Goal: Transaction & Acquisition: Purchase product/service

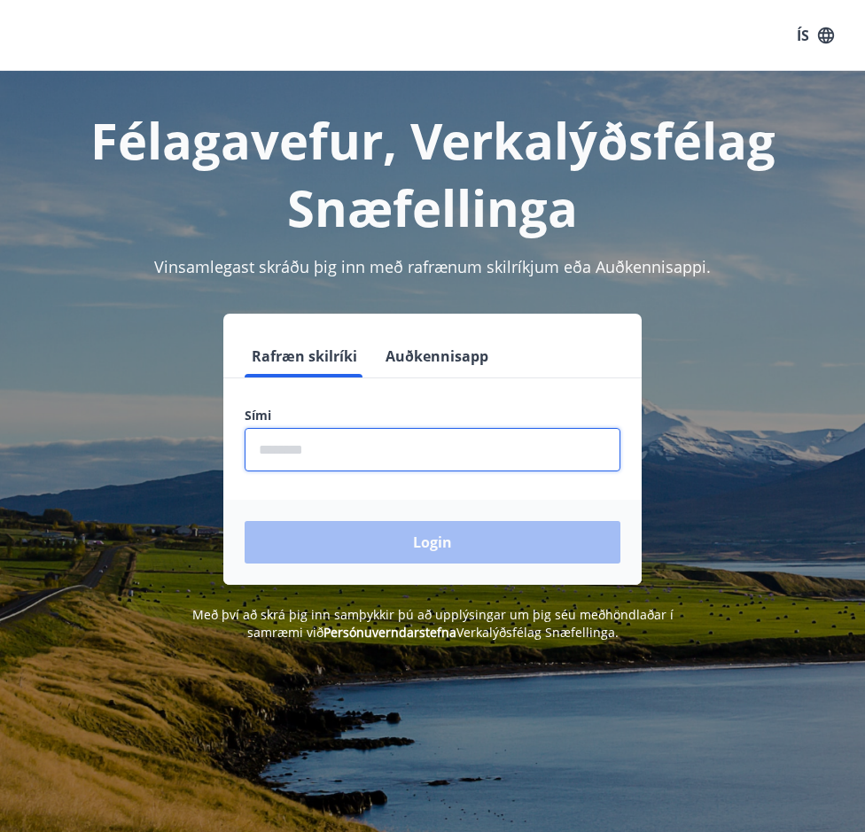
click at [301, 443] on input "phone" at bounding box center [433, 449] width 376 height 43
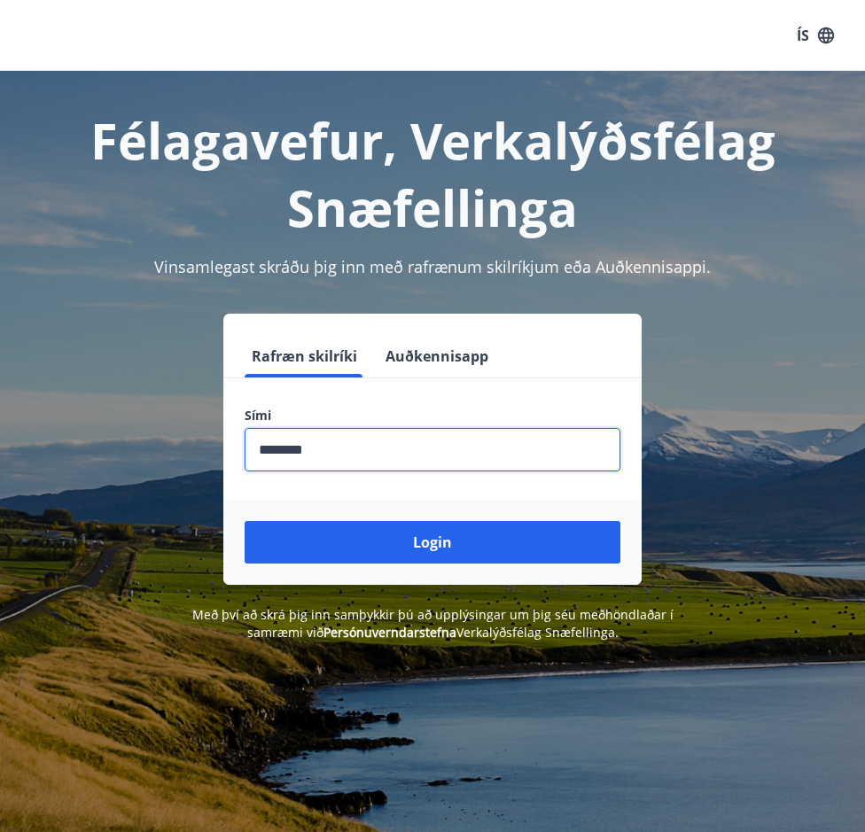
type input "********"
click at [433, 543] on button "Login" at bounding box center [433, 542] width 376 height 43
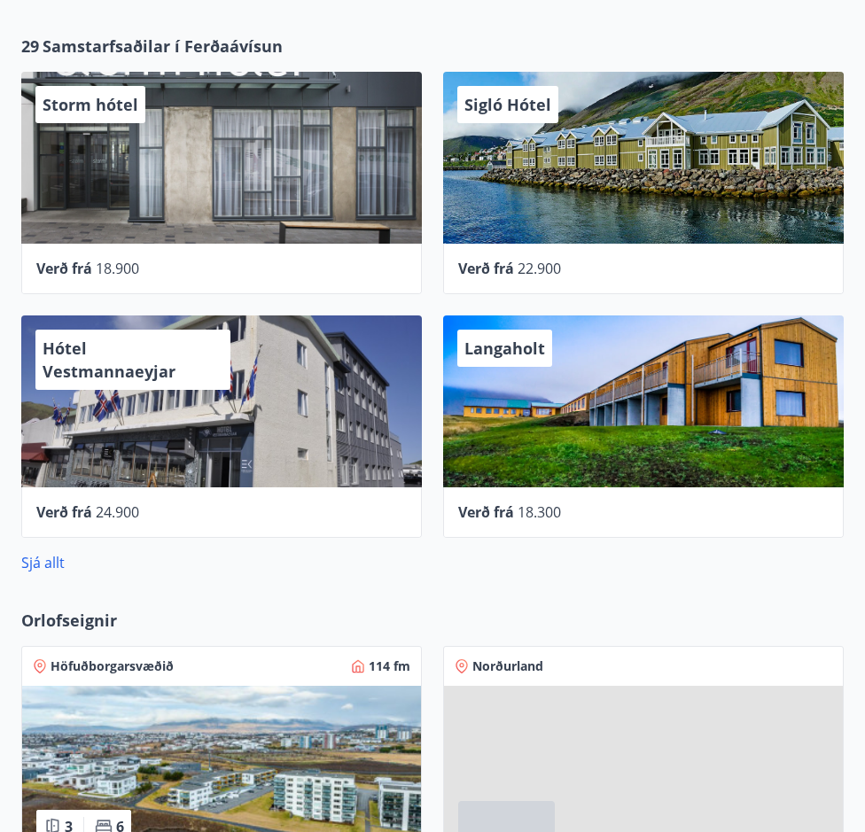
scroll to position [701, 0]
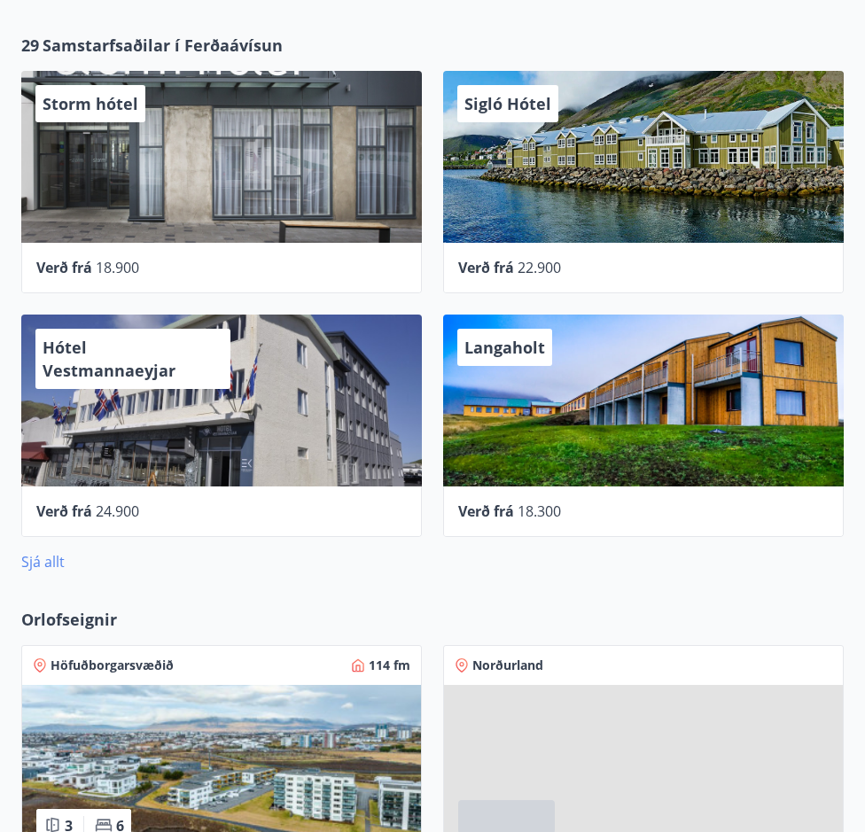
click at [43, 563] on link "Sjá allt" at bounding box center [42, 562] width 43 height 20
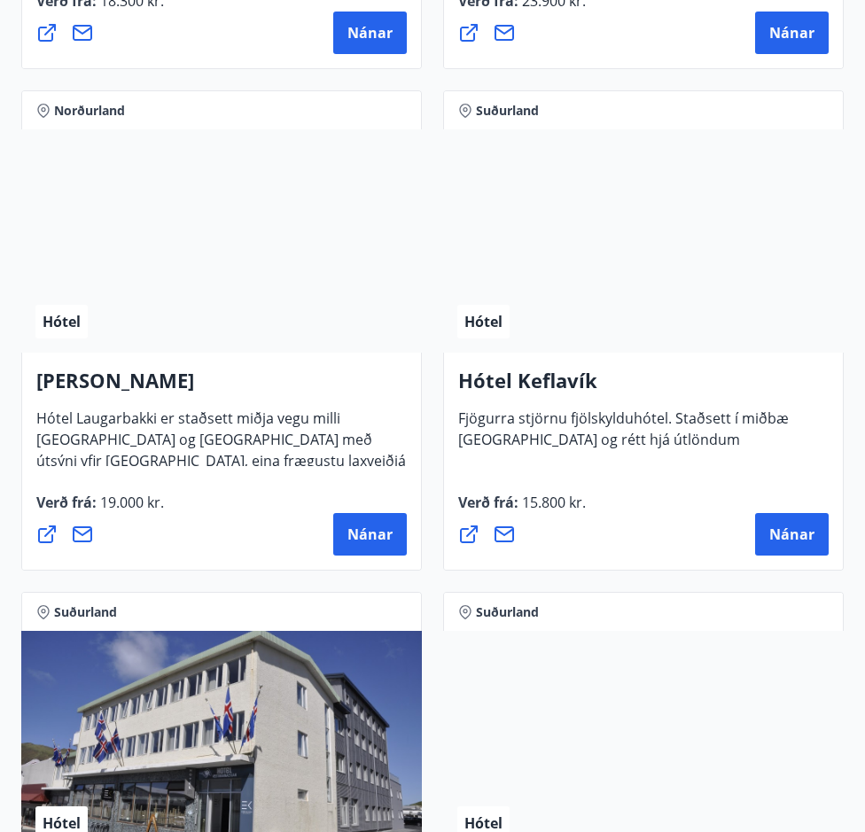
scroll to position [6357, 0]
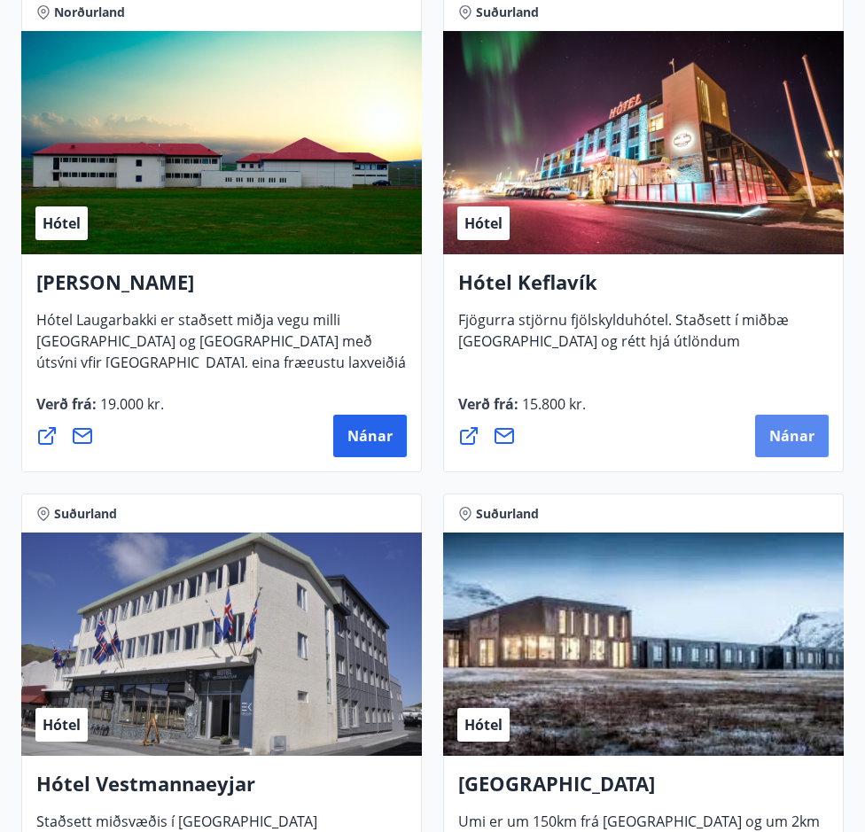
click at [786, 436] on span "Nánar" at bounding box center [791, 436] width 45 height 20
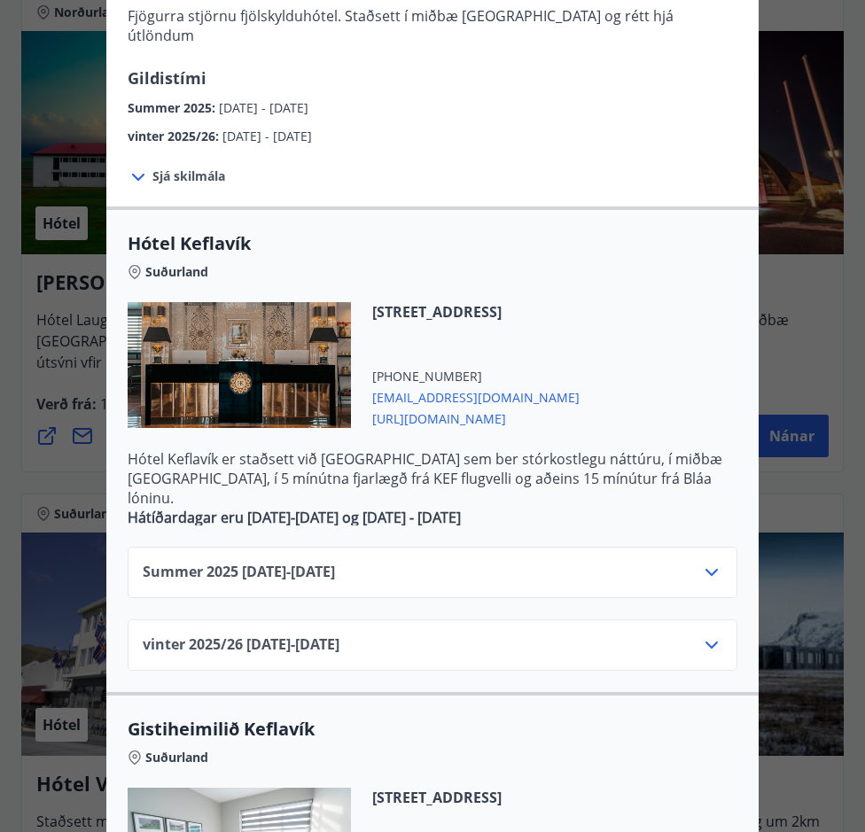
scroll to position [189, 0]
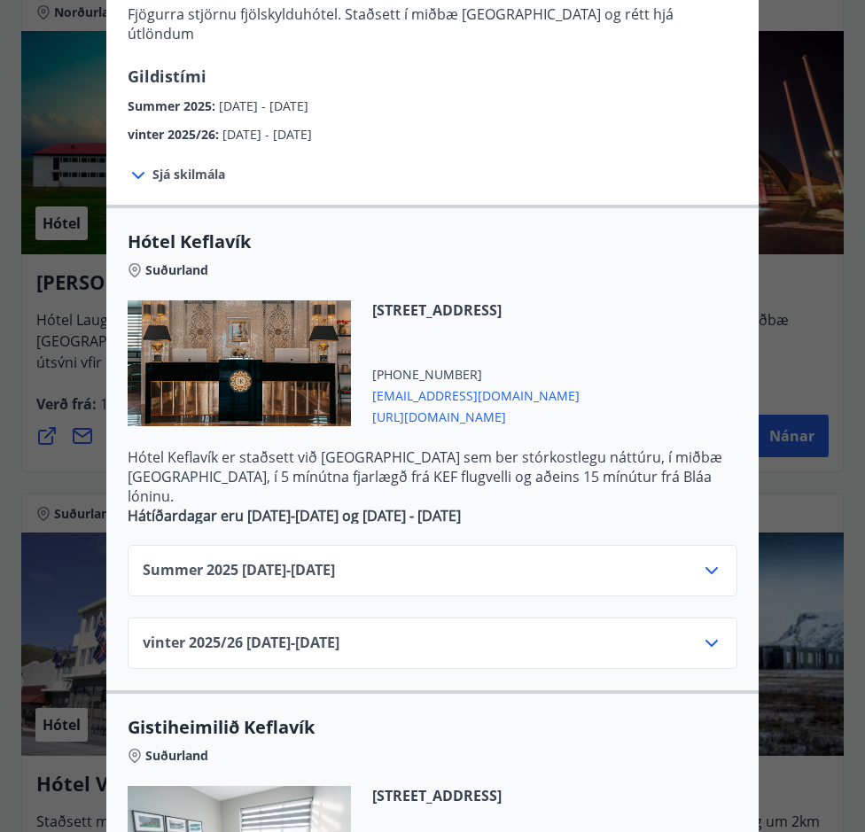
click at [519, 560] on div "Summer [PHONE_NUMBER][DATE] - [DATE]" at bounding box center [433, 577] width 580 height 35
click at [707, 567] on icon at bounding box center [712, 570] width 12 height 7
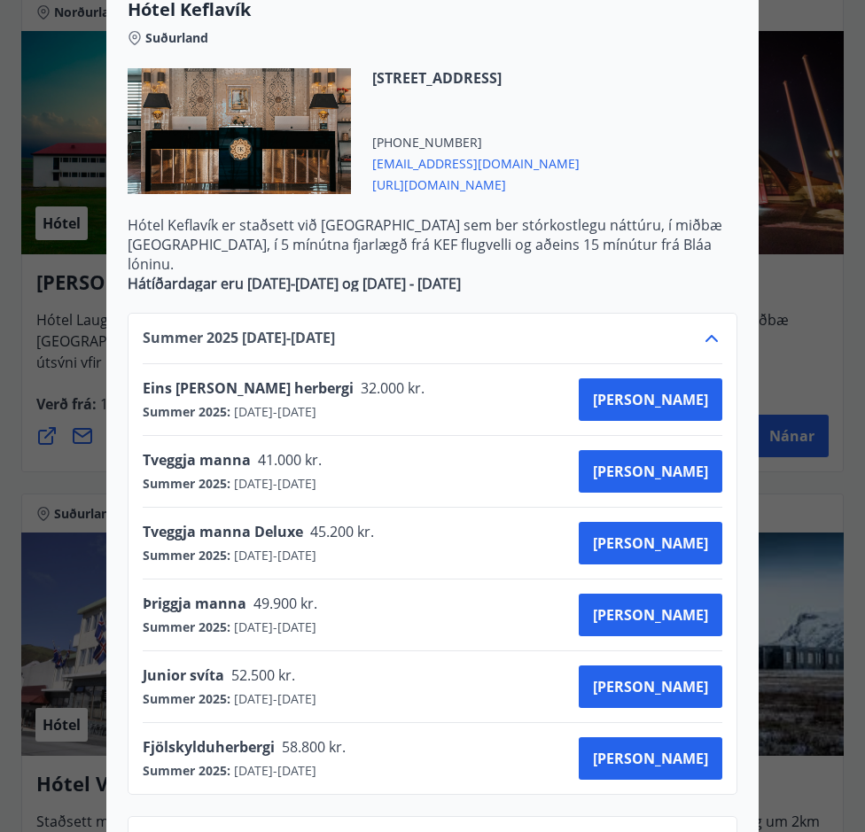
scroll to position [408, 0]
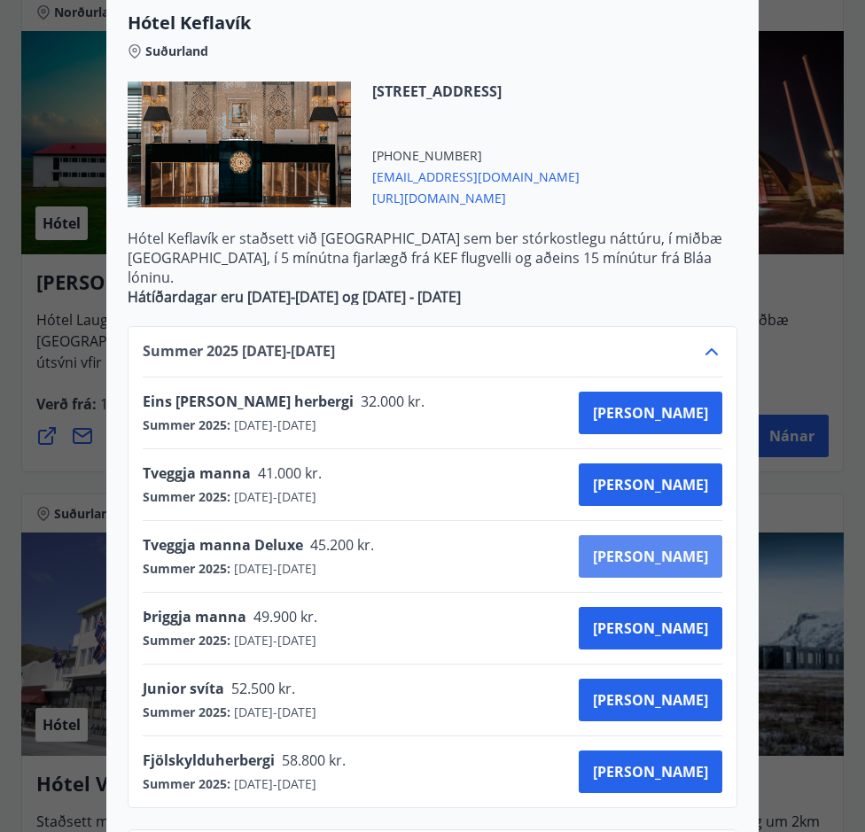
click at [685, 547] on span "[PERSON_NAME]" at bounding box center [650, 557] width 115 height 20
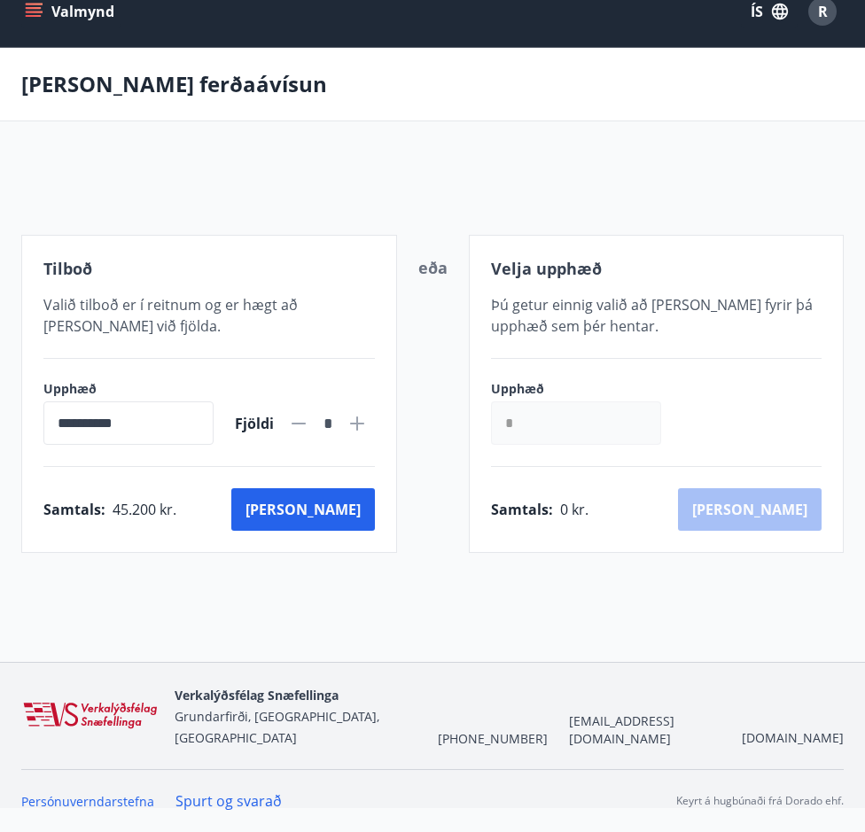
scroll to position [3, 0]
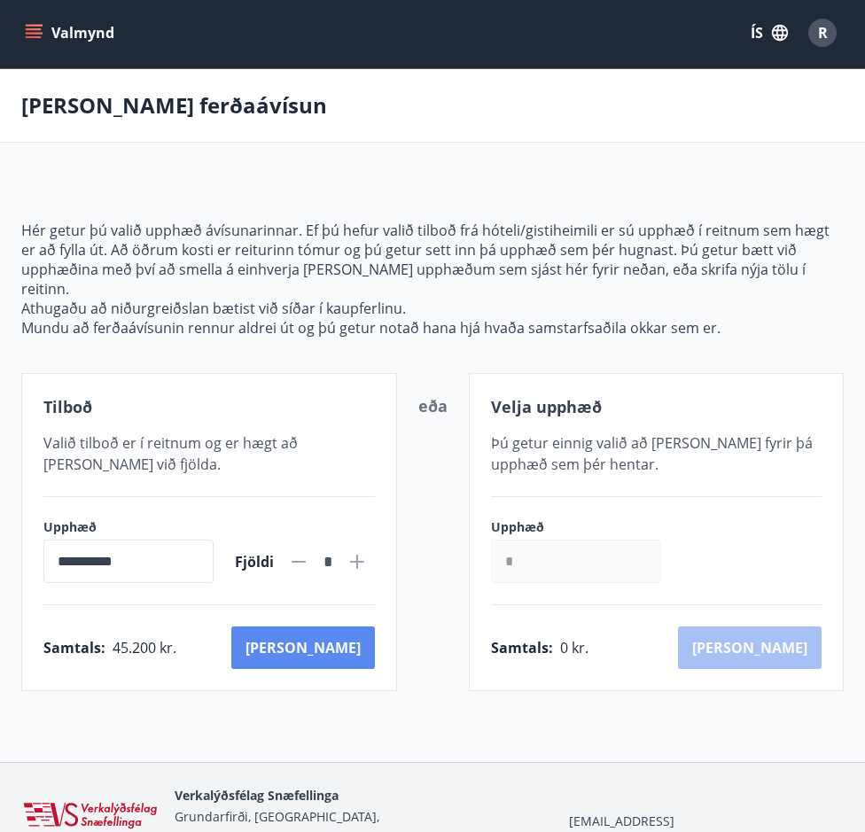
click at [343, 636] on button "[PERSON_NAME]" at bounding box center [303, 648] width 144 height 43
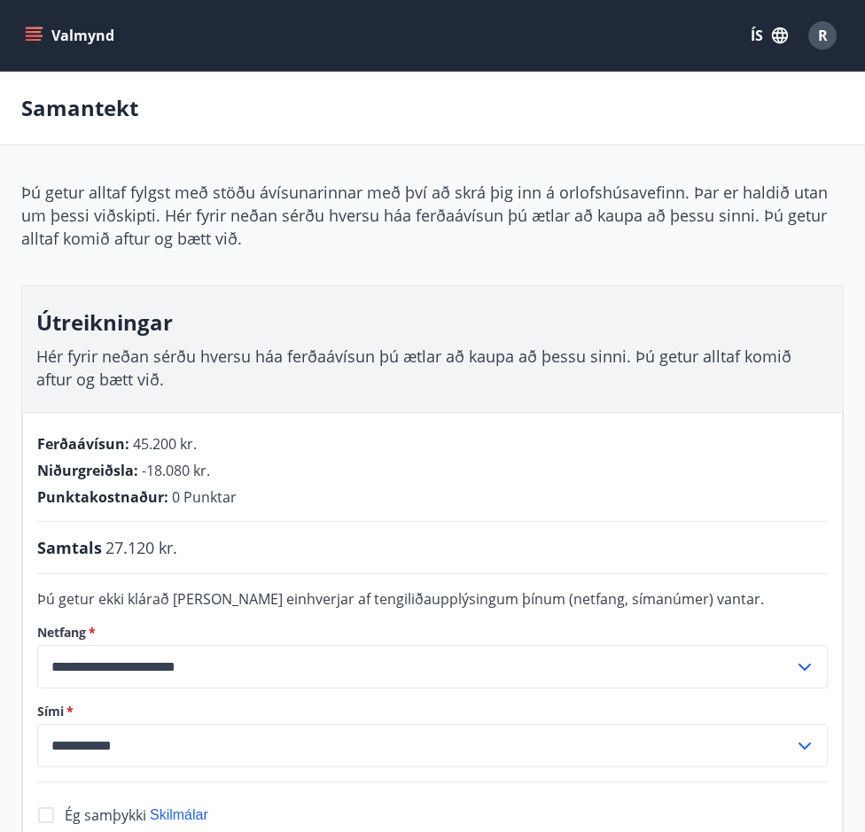
scroll to position [3, 0]
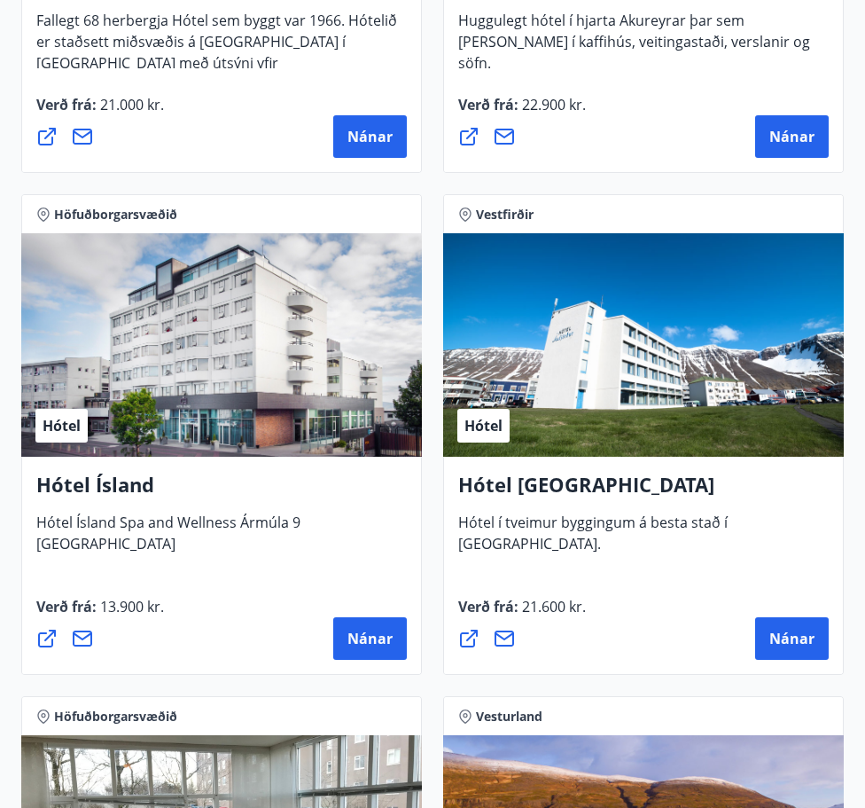
scroll to position [4151, 0]
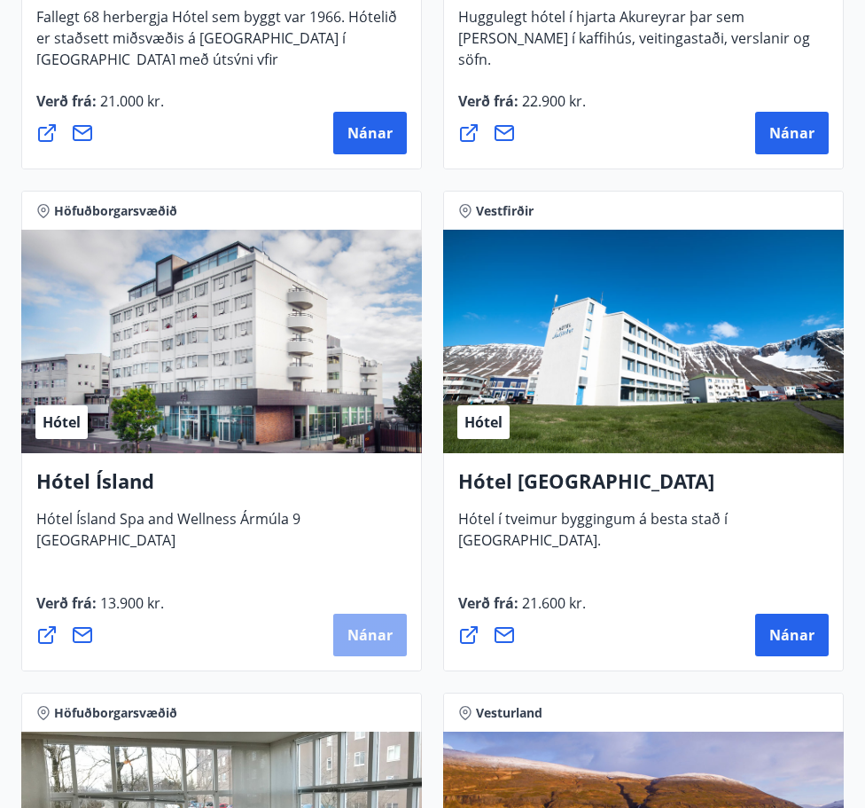
click at [384, 633] on span "Nánar" at bounding box center [370, 635] width 45 height 20
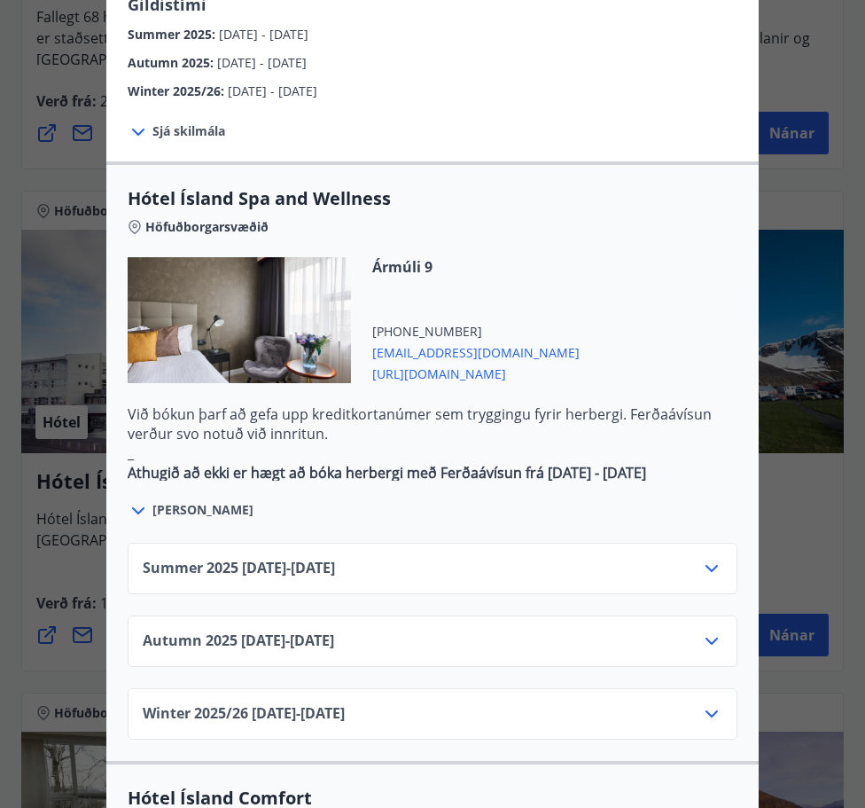
scroll to position [871, 0]
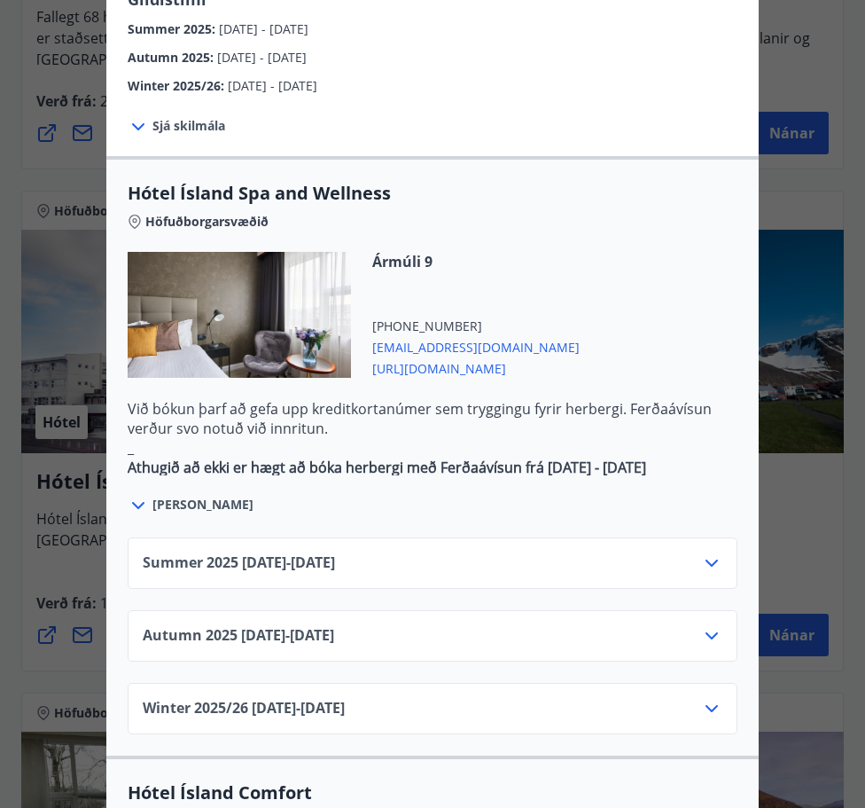
click at [709, 552] on icon at bounding box center [711, 562] width 21 height 21
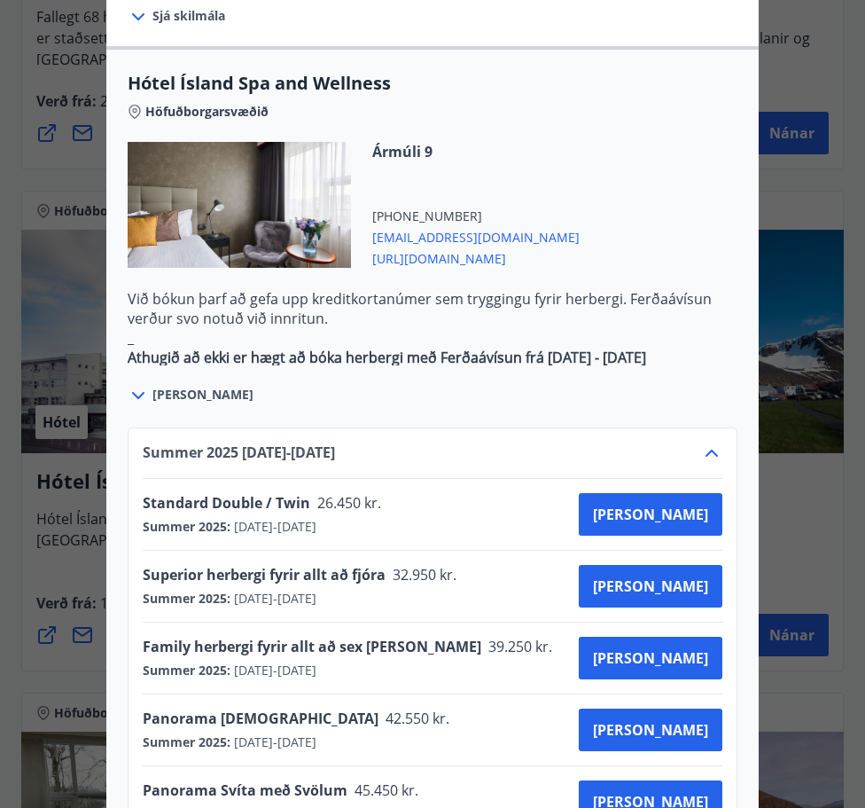
scroll to position [987, 0]
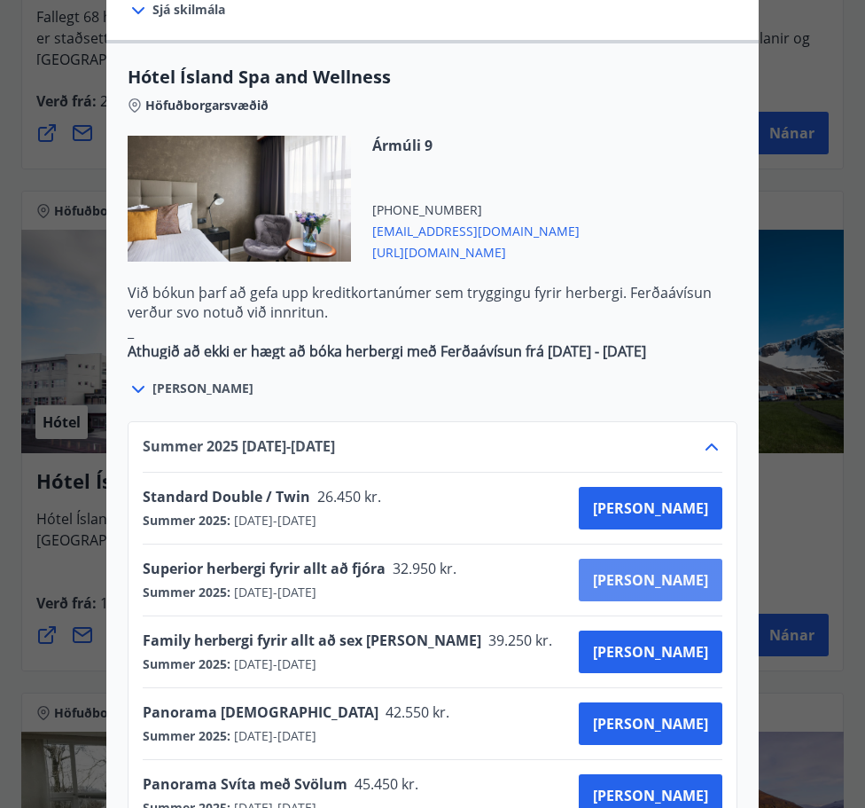
click at [692, 570] on span "[PERSON_NAME]" at bounding box center [650, 580] width 115 height 20
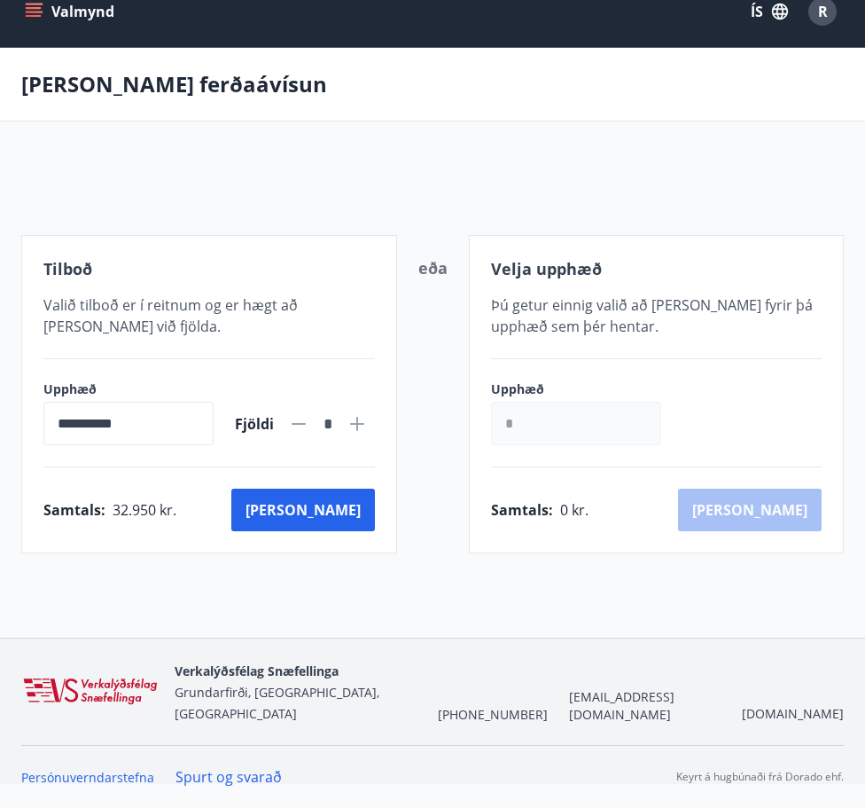
scroll to position [3, 0]
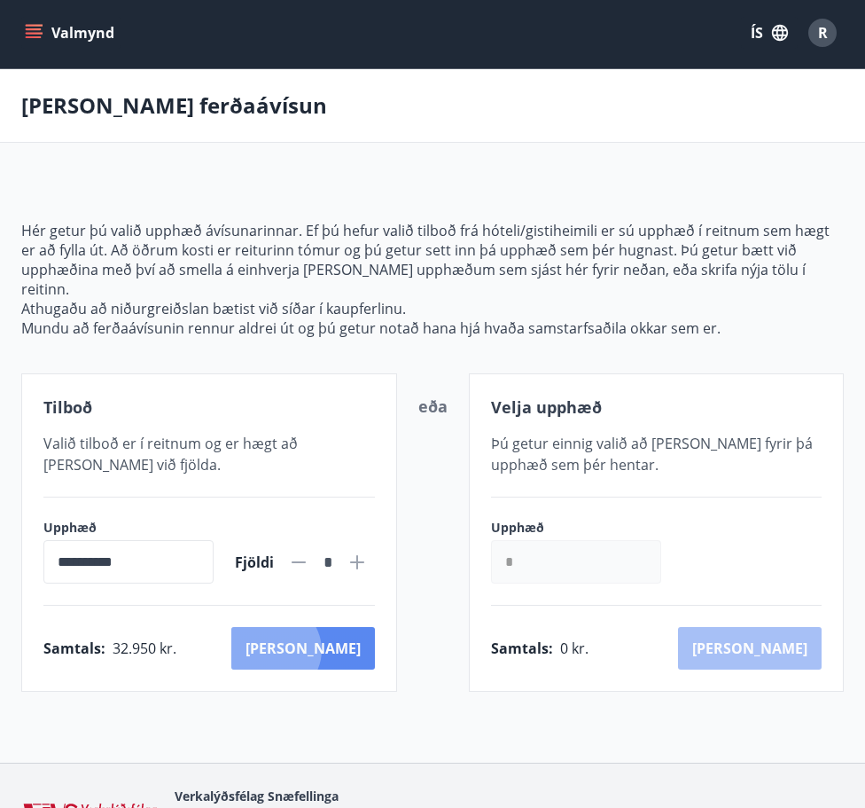
click at [351, 630] on button "[PERSON_NAME]" at bounding box center [303, 648] width 144 height 43
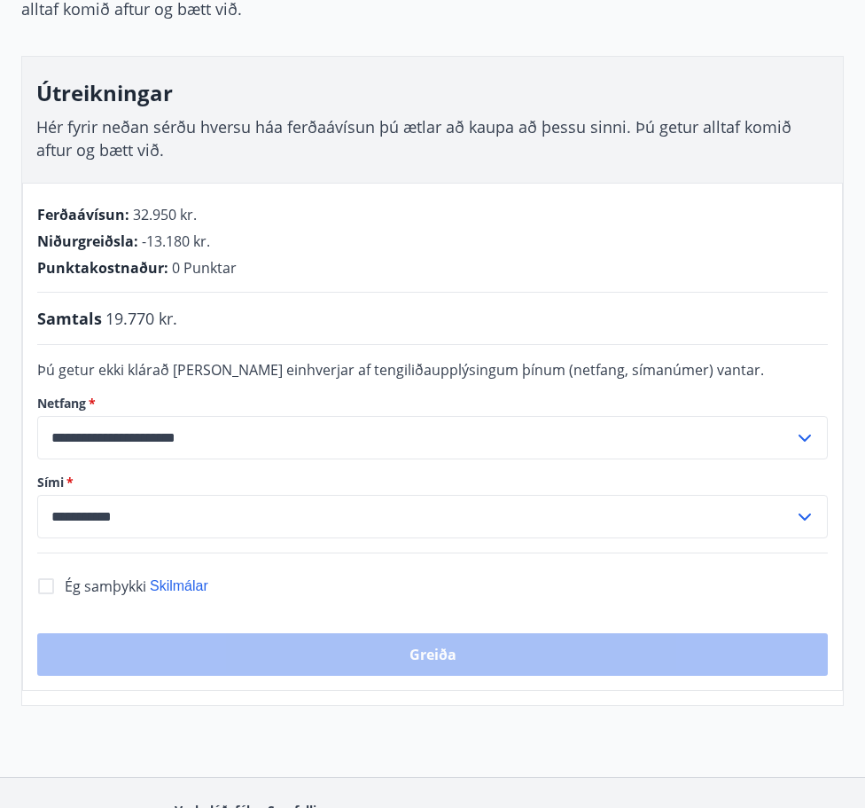
scroll to position [238, 0]
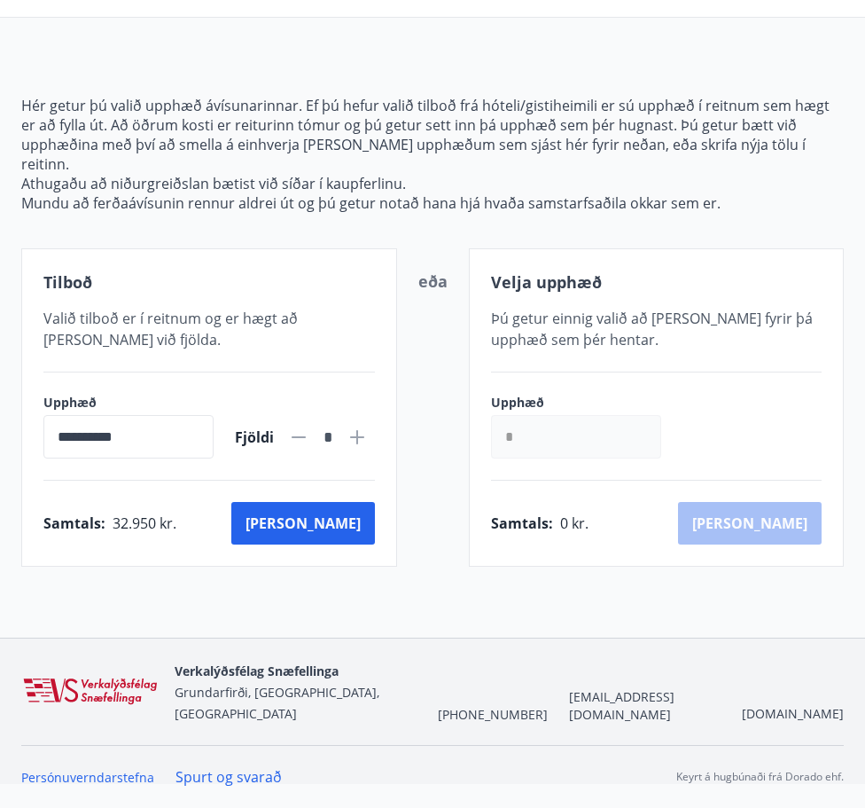
scroll to position [3, 0]
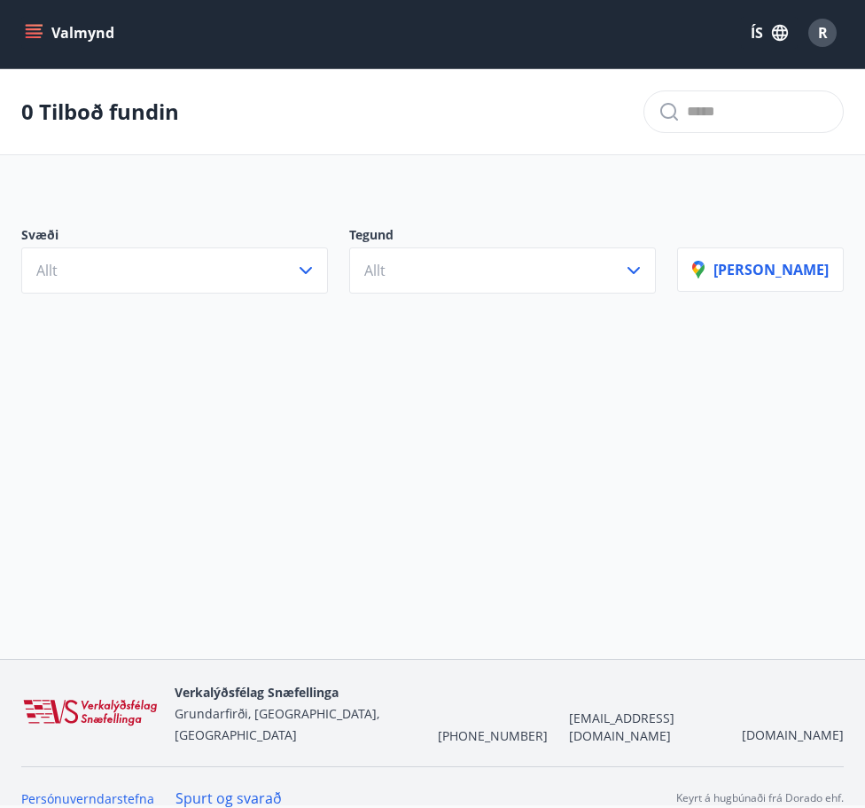
click at [787, 193] on div "Svæði Allt Tegund Allt [PERSON_NAME]" at bounding box center [432, 253] width 865 height 124
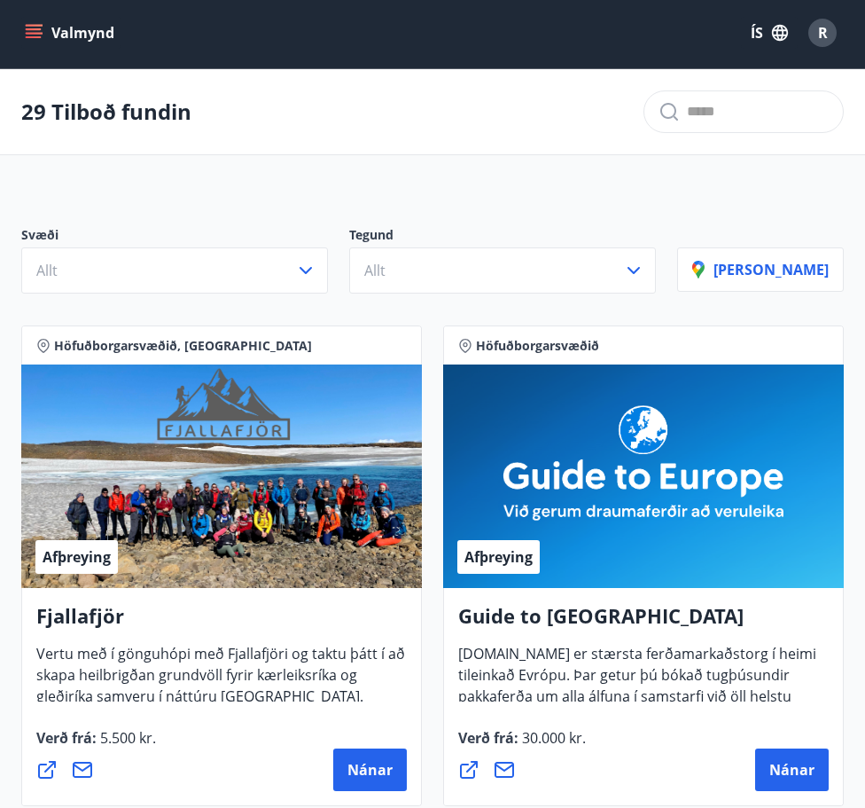
click at [817, 201] on div "Svæði Allt Tegund Allt [PERSON_NAME]" at bounding box center [432, 253] width 865 height 124
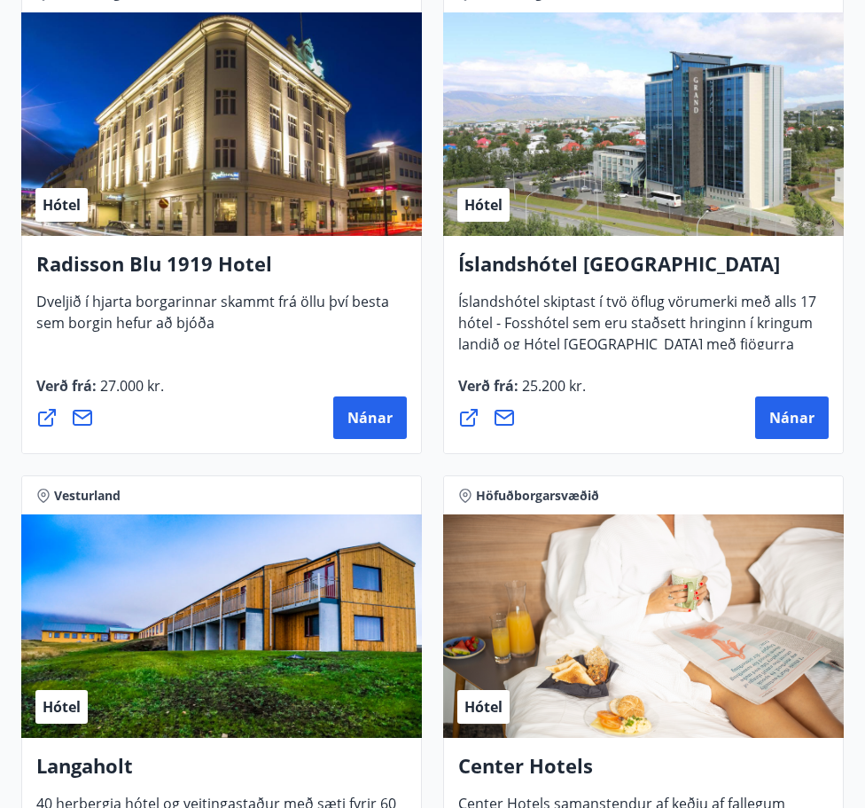
scroll to position [5369, 0]
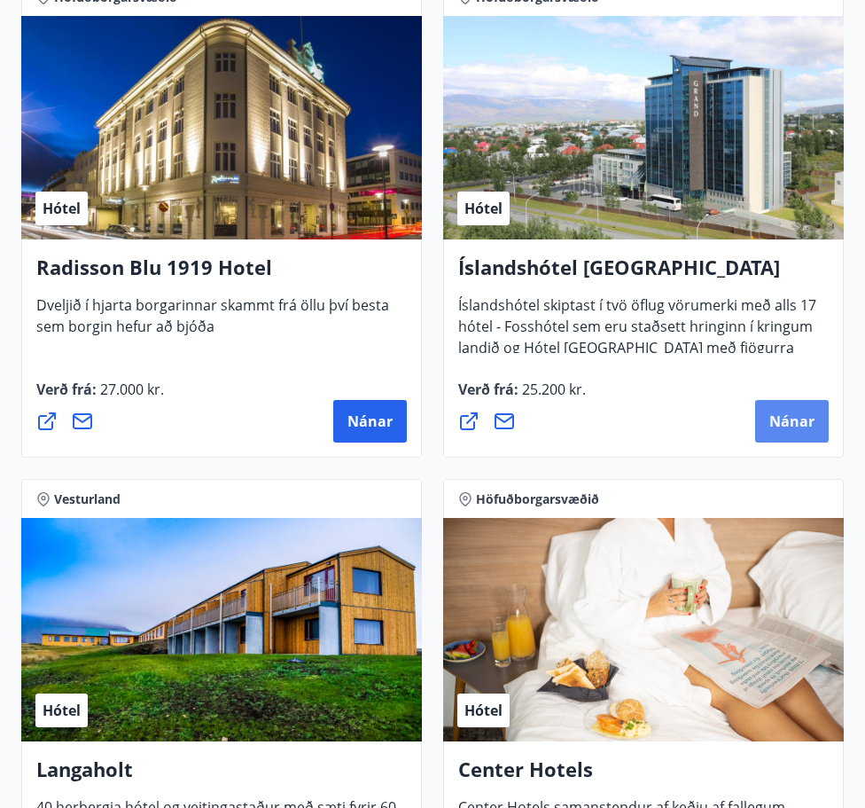
click at [807, 432] on button "Nánar" at bounding box center [792, 421] width 74 height 43
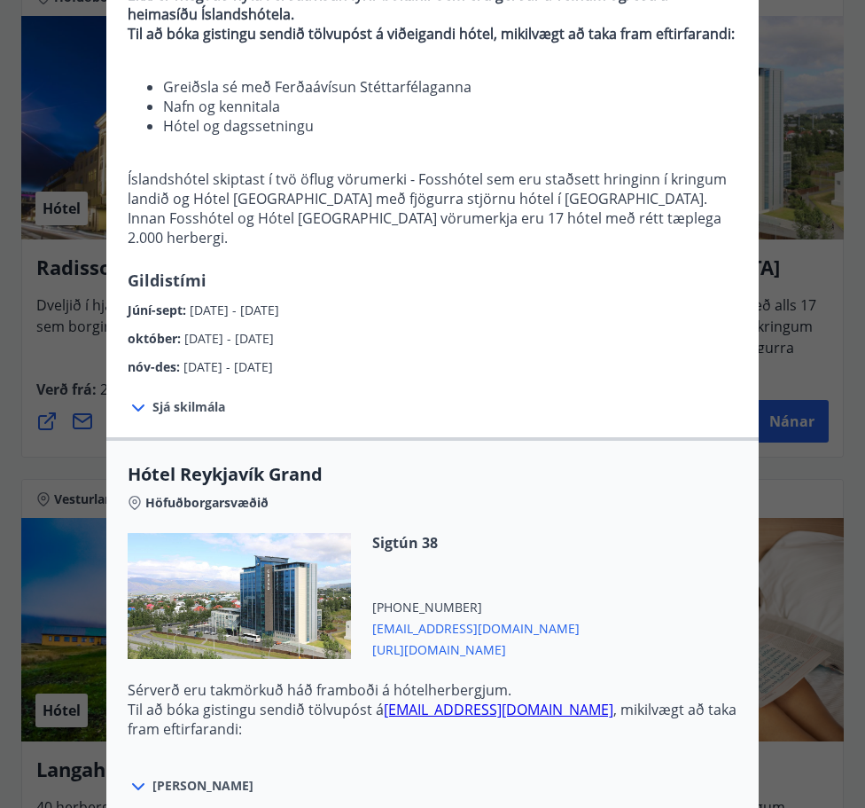
scroll to position [223, 0]
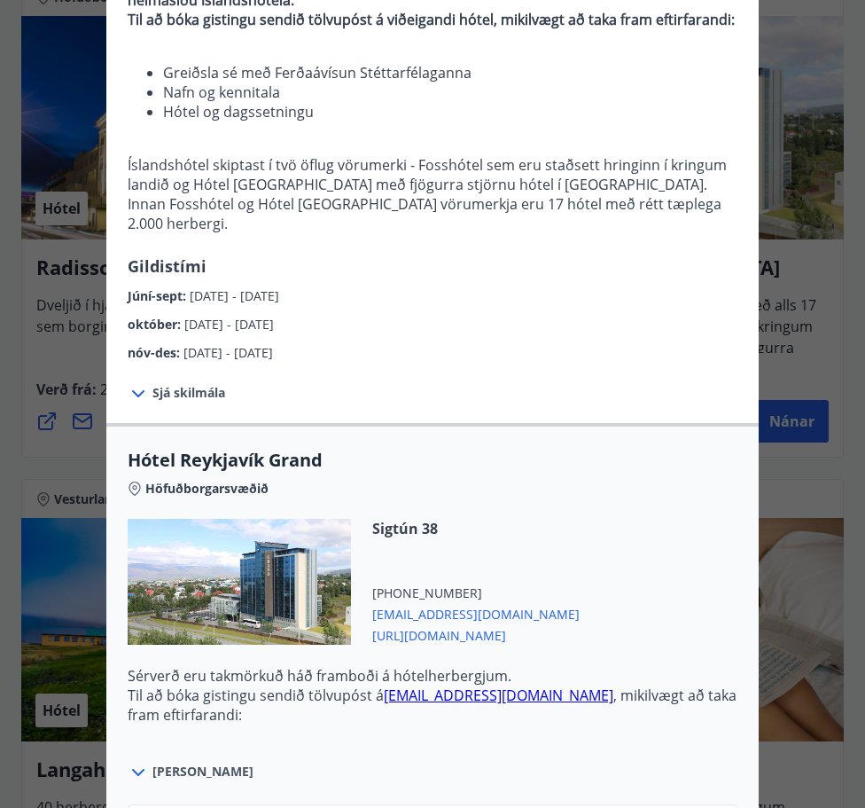
click at [147, 387] on icon at bounding box center [138, 393] width 21 height 21
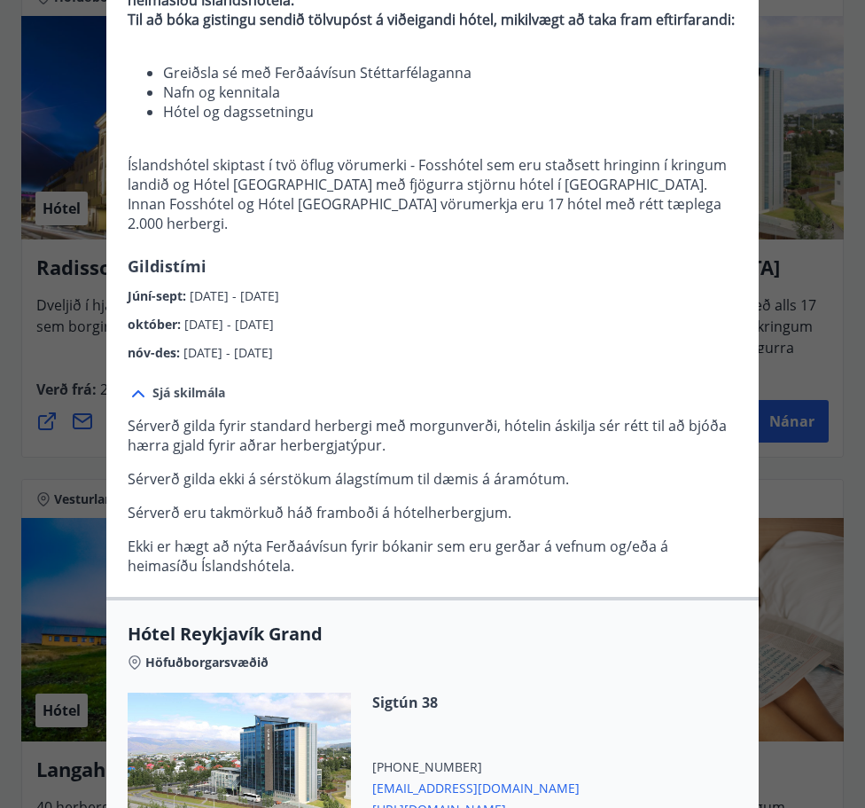
click at [147, 387] on icon at bounding box center [138, 393] width 21 height 21
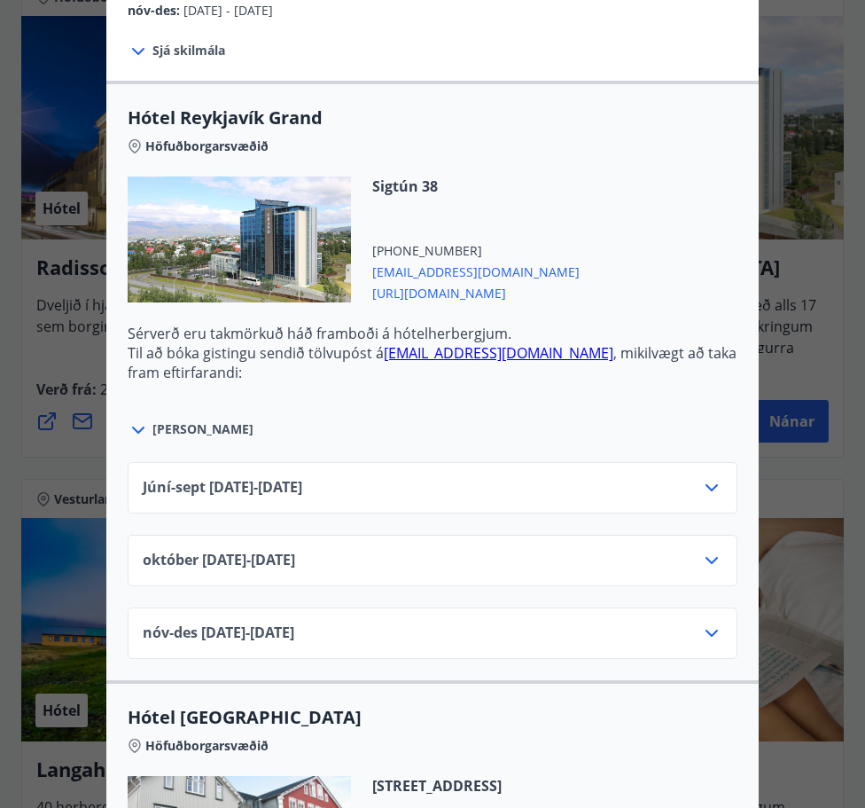
scroll to position [566, 0]
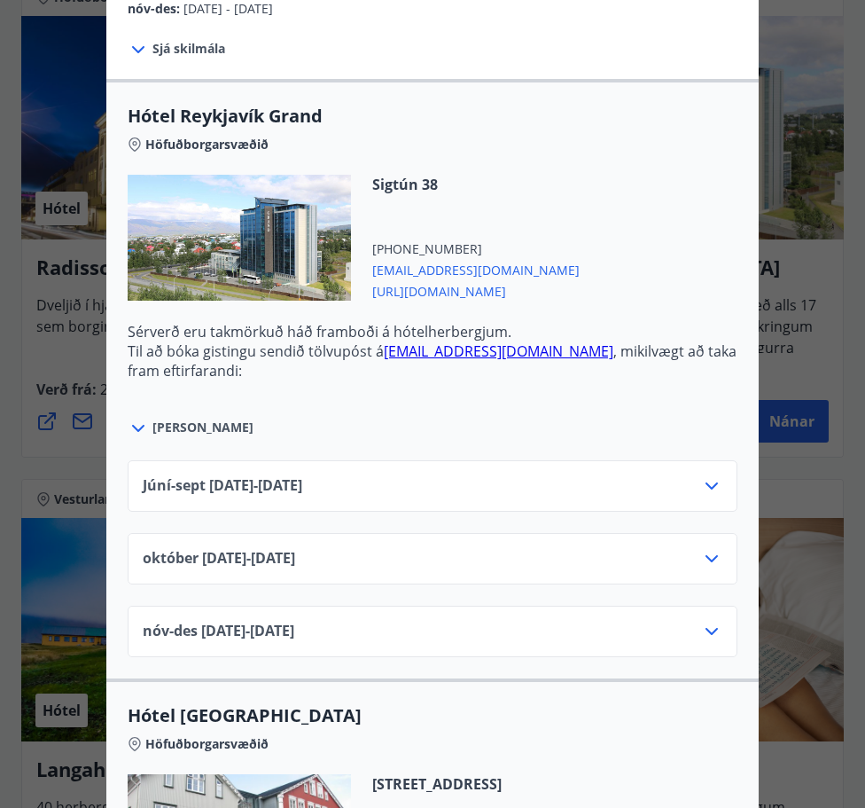
click at [540, 488] on div "Júní-[DATE]06.25 - [DATE]" at bounding box center [433, 492] width 580 height 35
click at [719, 489] on icon at bounding box center [711, 485] width 21 height 21
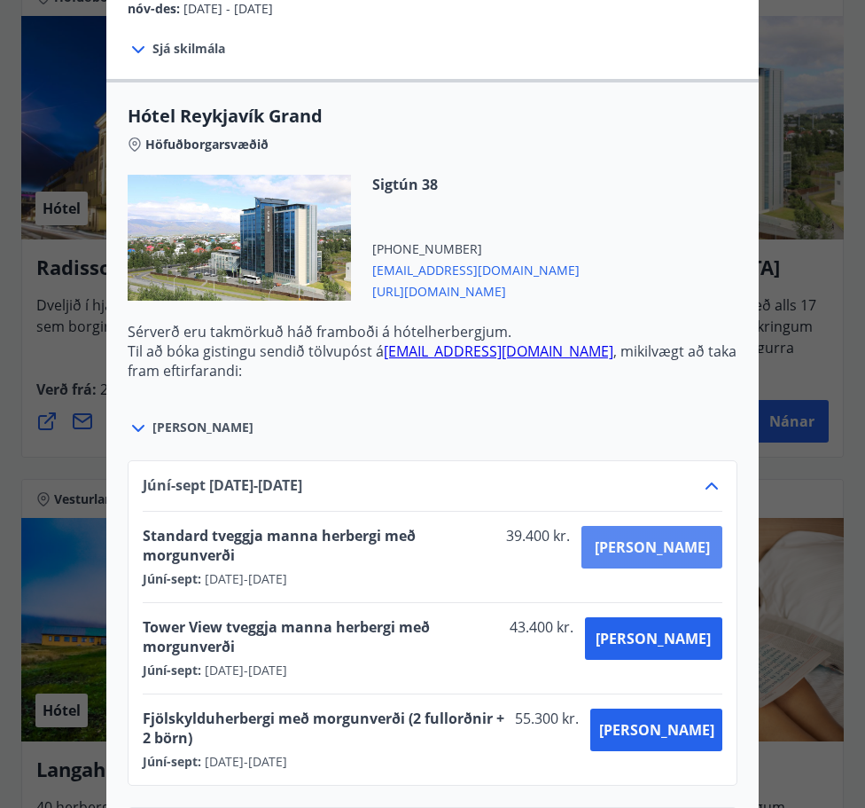
click at [678, 548] on span "[PERSON_NAME]" at bounding box center [652, 547] width 115 height 20
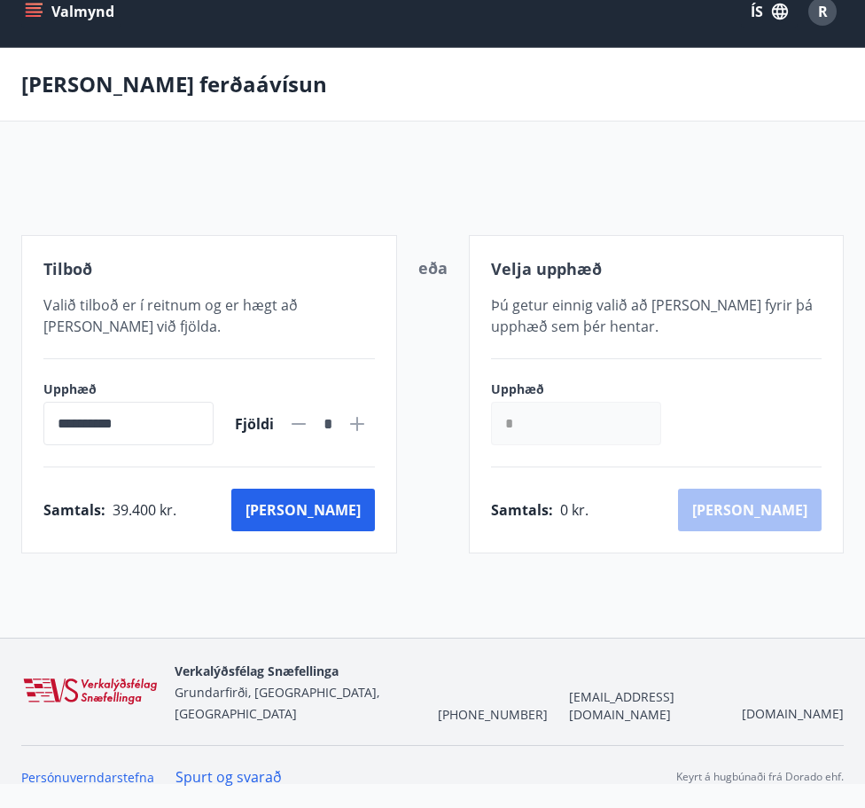
scroll to position [3, 0]
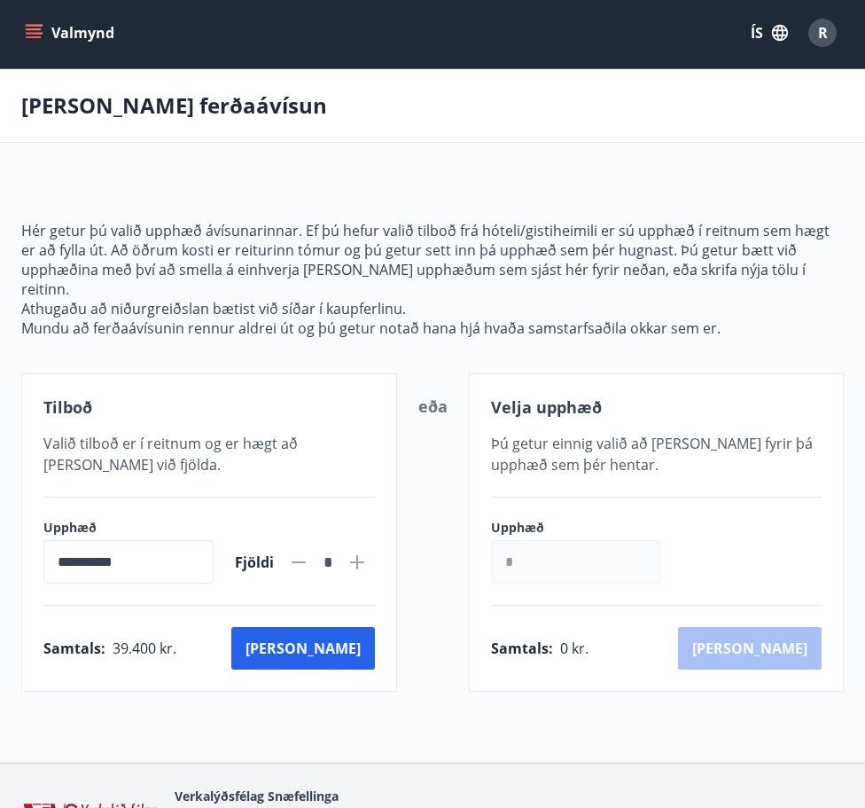
click at [341, 655] on div "**********" at bounding box center [209, 532] width 376 height 318
click at [339, 627] on button "[PERSON_NAME]" at bounding box center [303, 648] width 144 height 43
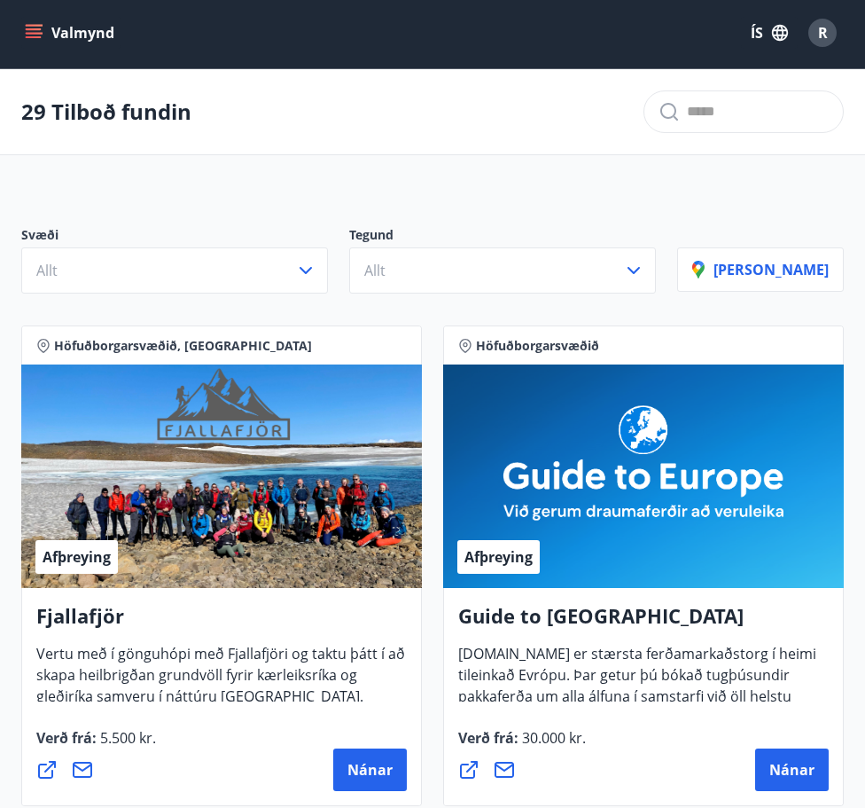
click at [822, 348] on span "Höfuðborgarsvæðið" at bounding box center [643, 346] width 371 height 18
click at [832, 362] on div "Höfuðborgarsvæðið" at bounding box center [643, 344] width 401 height 39
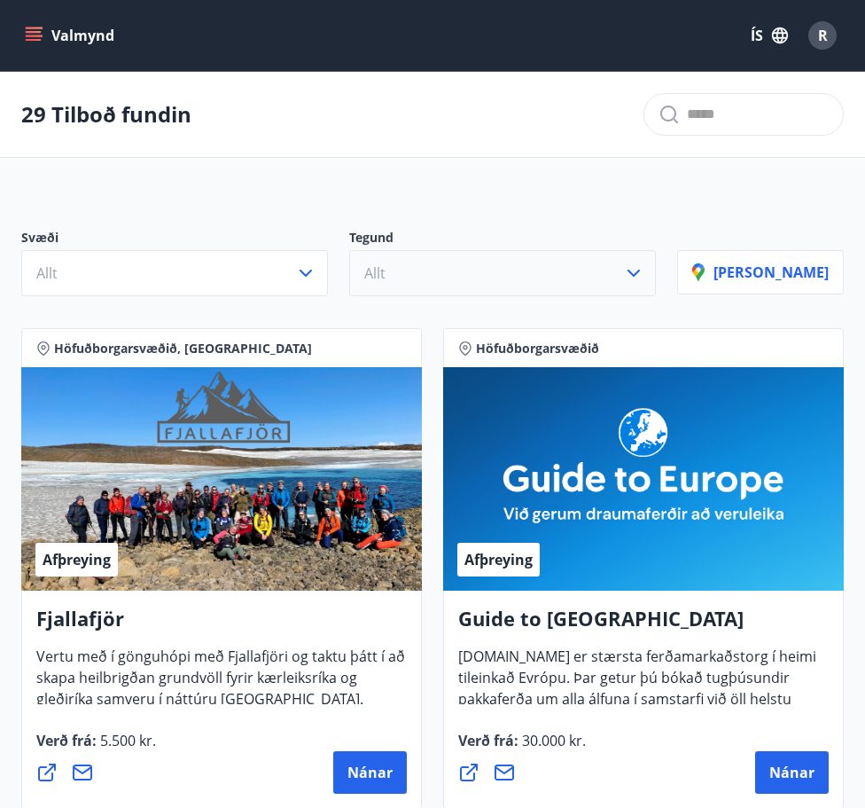
click at [519, 283] on button "Allt" at bounding box center [502, 273] width 307 height 46
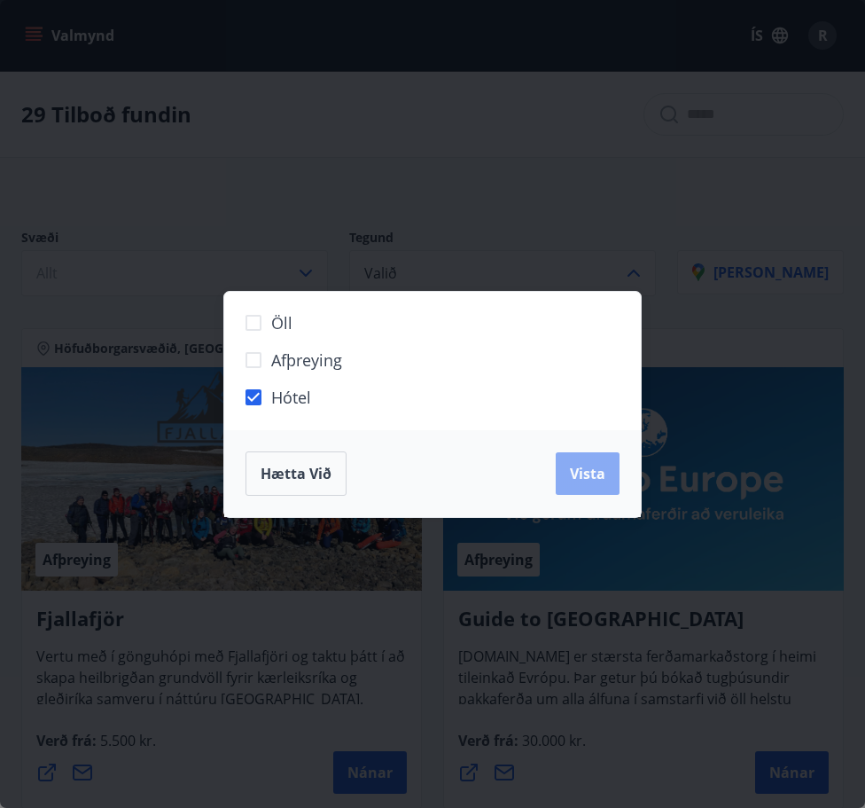
click at [590, 474] on span "Vista" at bounding box center [587, 474] width 35 height 20
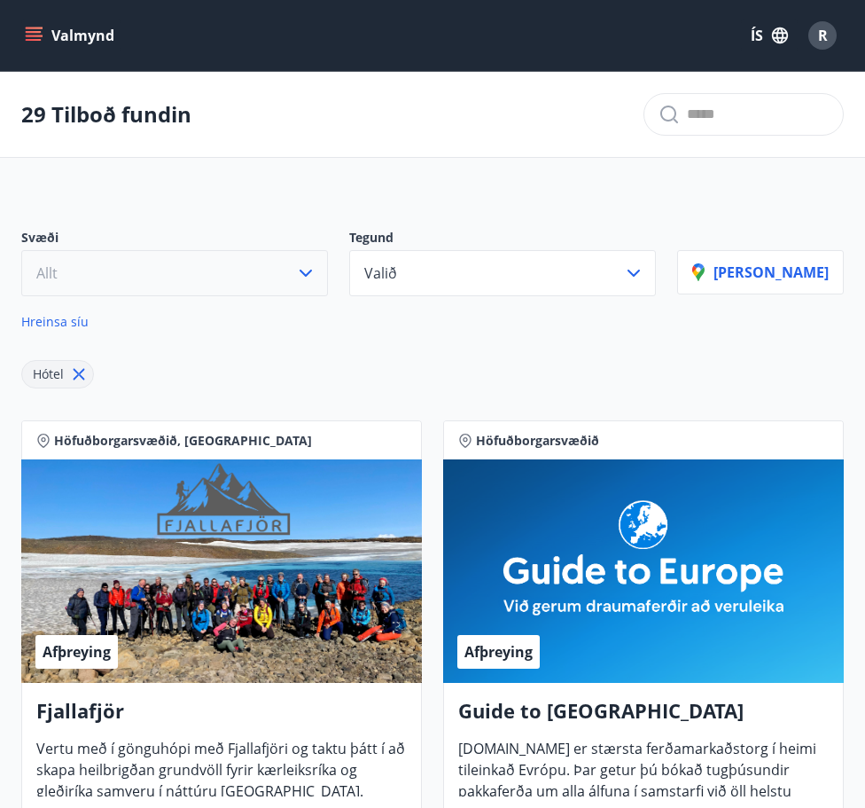
click at [243, 286] on button "Allt" at bounding box center [174, 273] width 307 height 46
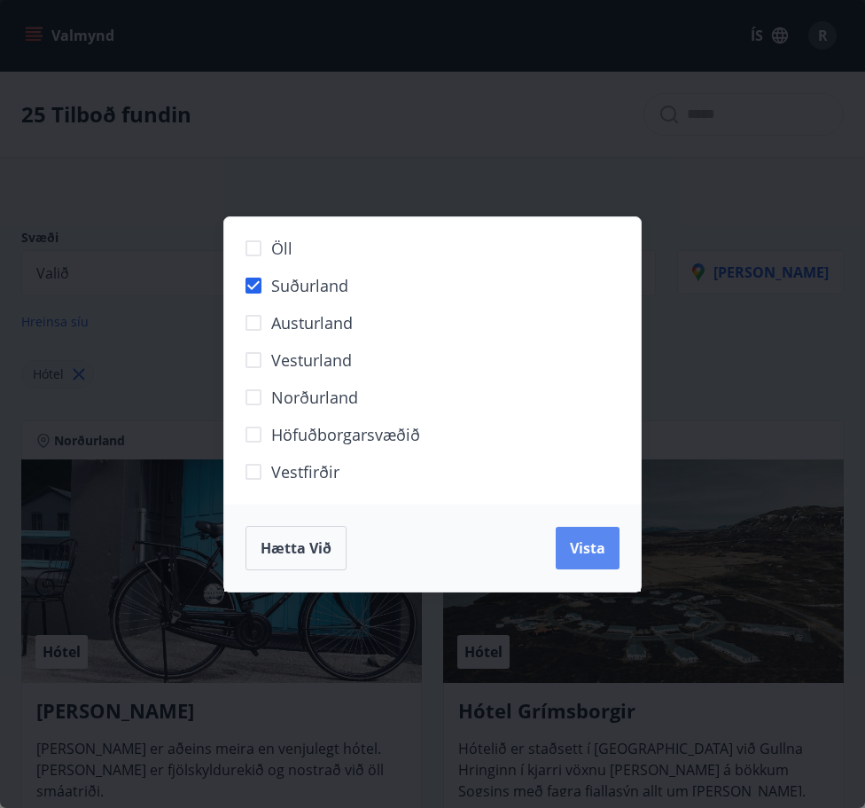
click at [578, 541] on span "Vista" at bounding box center [587, 548] width 35 height 20
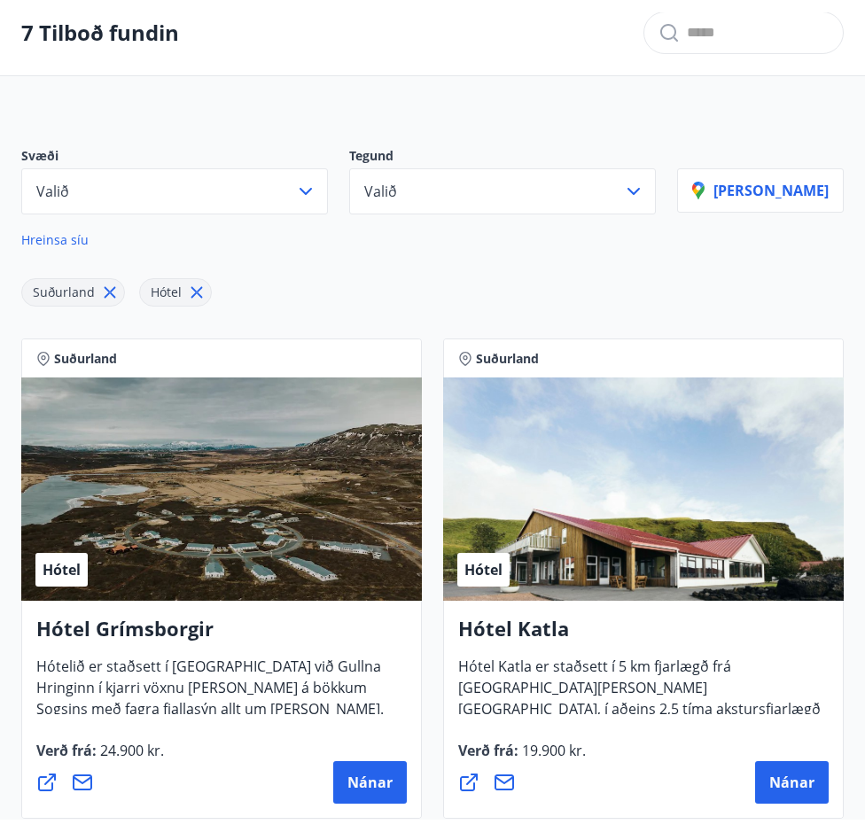
scroll to position [94, 0]
